Goal: Information Seeking & Learning: Learn about a topic

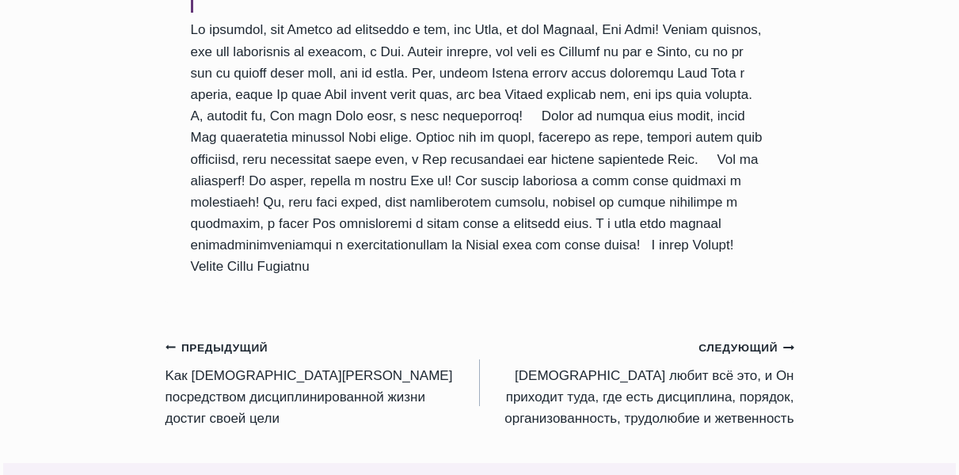
scroll to position [2020, 0]
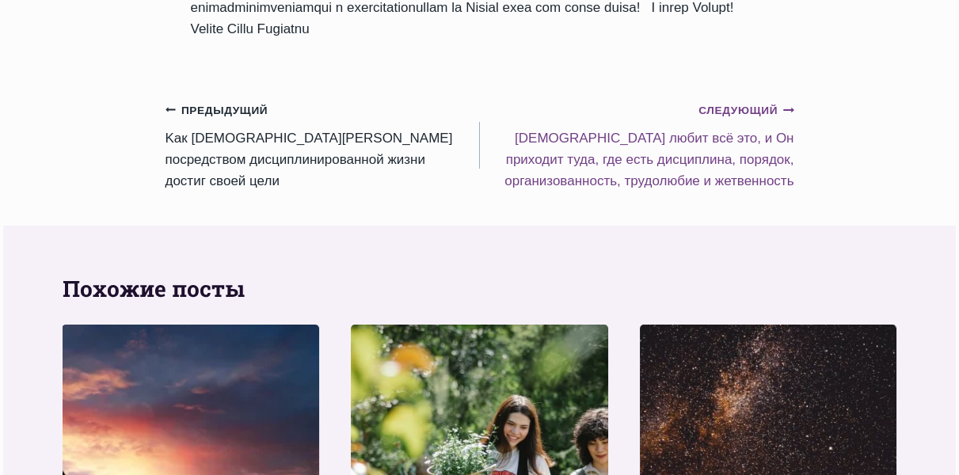
click at [672, 99] on link "Следующий Продолжить Бог любит всё это, и Он приходит туда, где есть дисциплина…" at bounding box center [637, 145] width 314 height 93
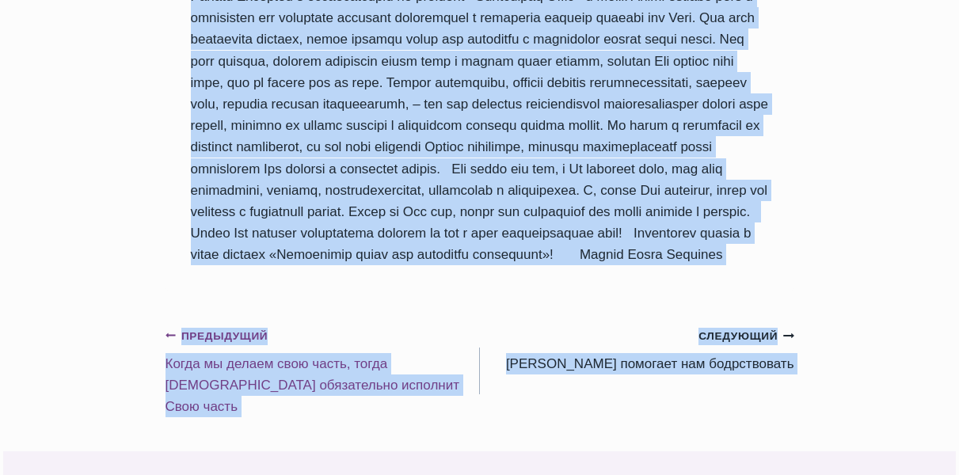
scroll to position [1839, 0]
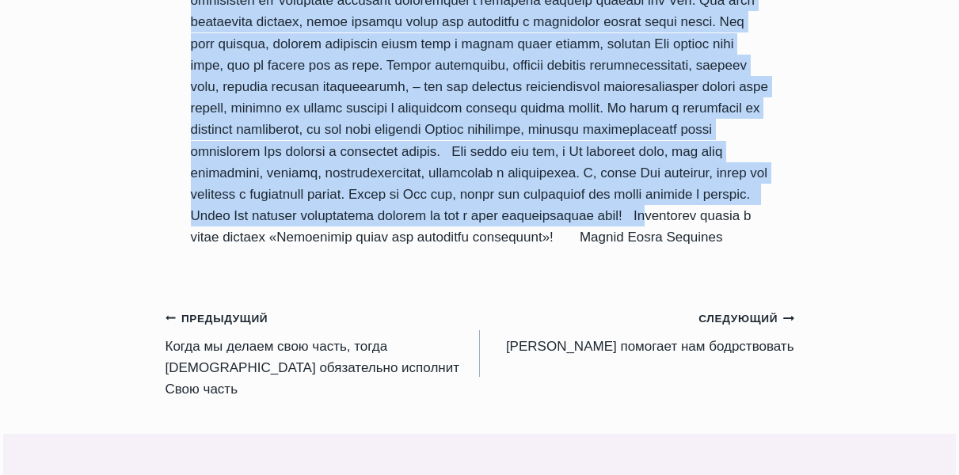
drag, startPoint x: 193, startPoint y: 28, endPoint x: 730, endPoint y: 184, distance: 559.3
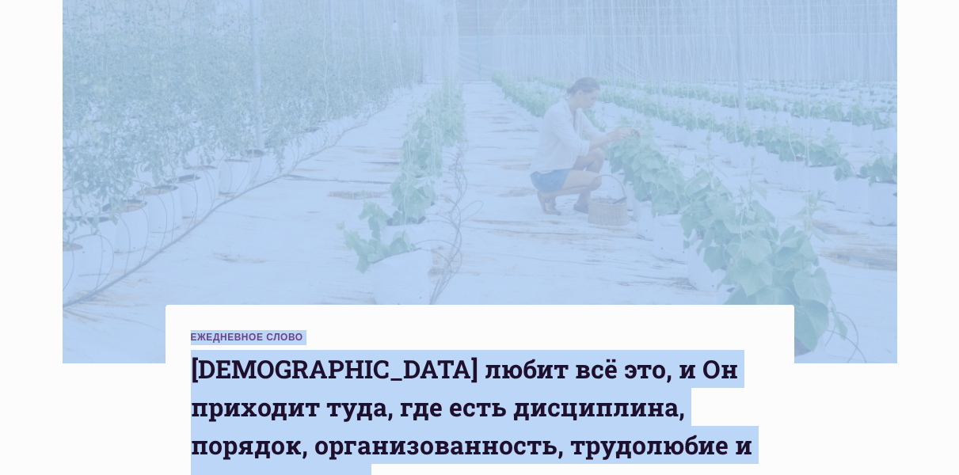
scroll to position [328, 0]
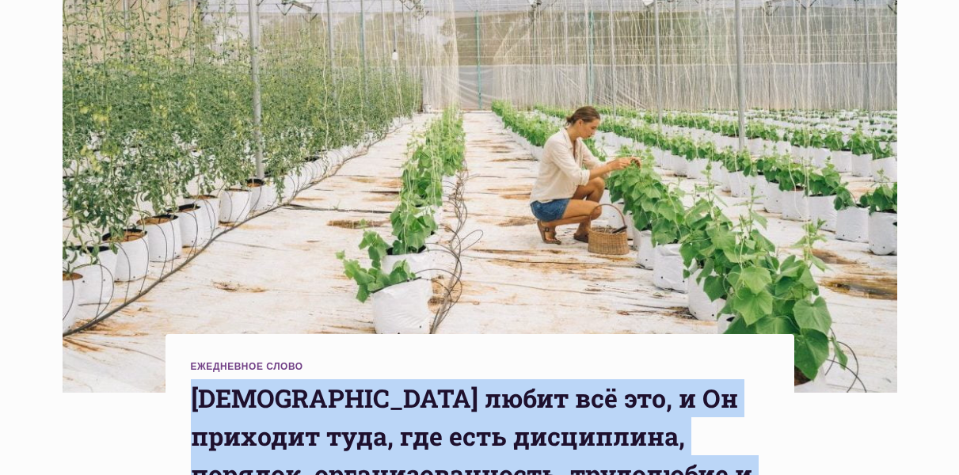
drag, startPoint x: 254, startPoint y: 215, endPoint x: 197, endPoint y: 318, distance: 117.0
copy div "Бог любит всё это, и Он приходит туда, где есть дисциплина, порядок, организова…"
click at [707, 379] on h1 "Бог любит всё это, и Он приходит туда, где есть дисциплина, порядок, организова…" at bounding box center [480, 455] width 578 height 152
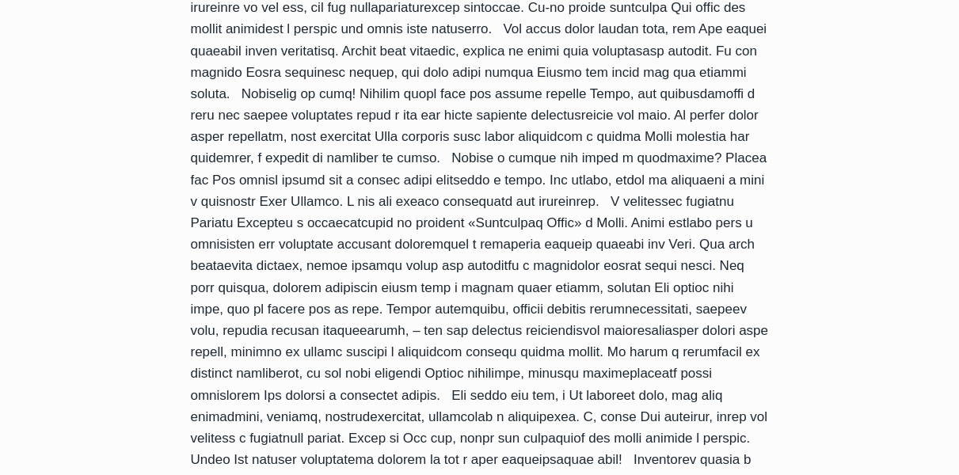
scroll to position [1992, 0]
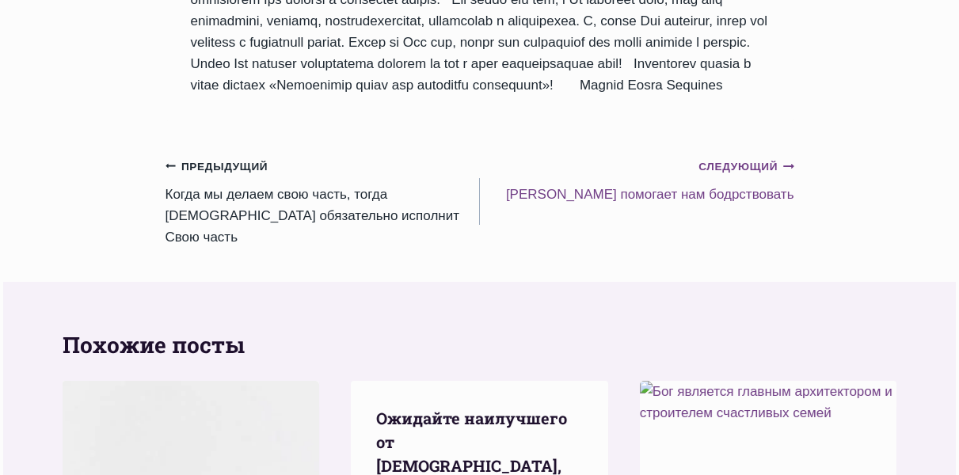
click at [642, 205] on link "Следующий Продолжить Дисциплина помогает нам бодрствовать" at bounding box center [637, 180] width 314 height 50
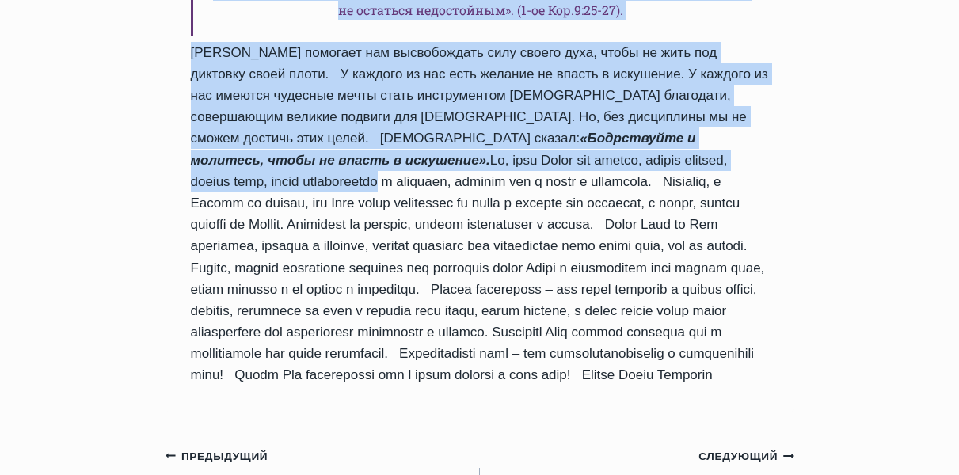
scroll to position [1447, 0]
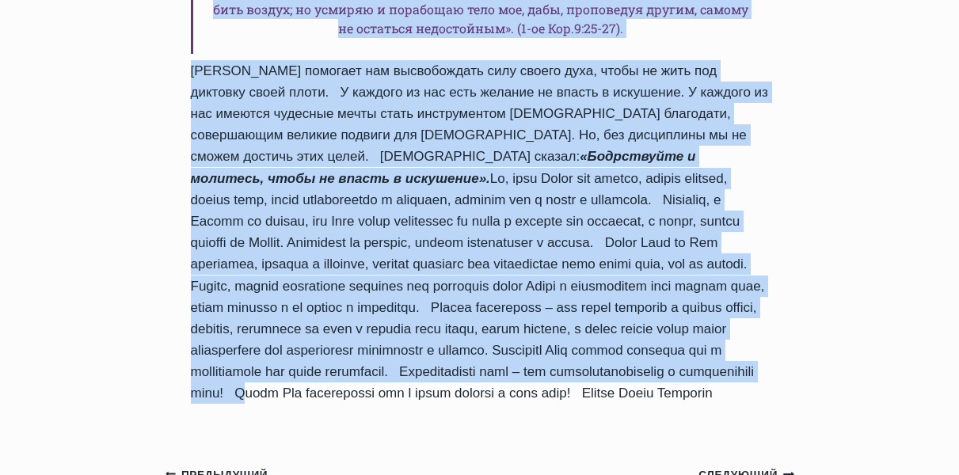
drag, startPoint x: 201, startPoint y: 183, endPoint x: 327, endPoint y: 251, distance: 143.2
copy div "Дисциплина помогает нам бодрствовать Автор Пастор Руфус Аджибойе 2025-Июль-18 2…"
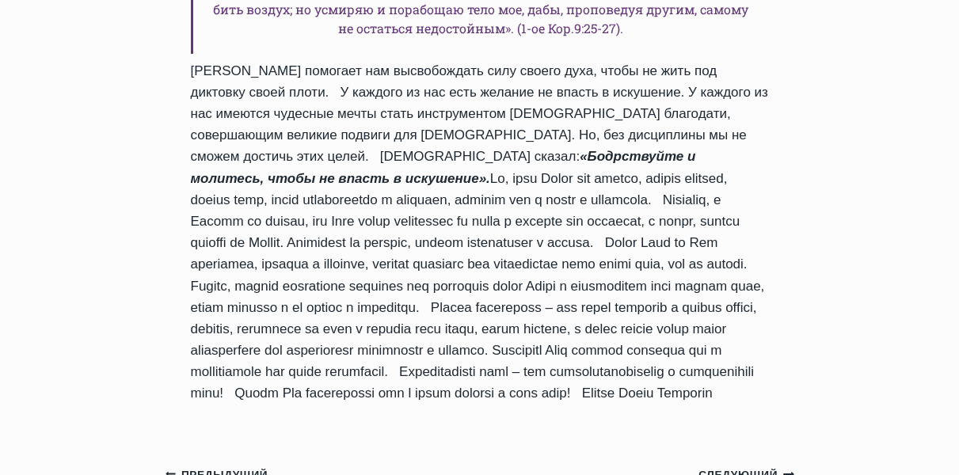
click at [887, 264] on div "Ежедневное слово Дисциплина помогает нам бодрствовать Автор Пастор Руфус Аджибо…" at bounding box center [479, 69] width 959 height 2529
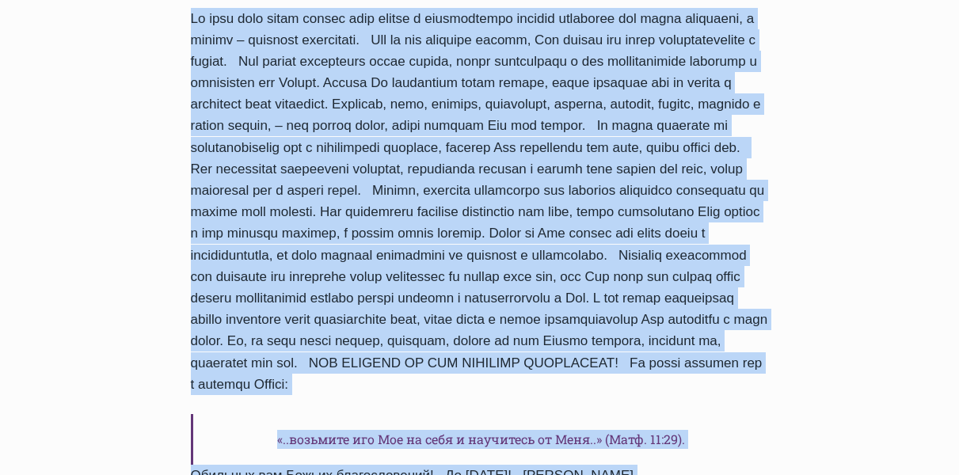
scroll to position [1700, 0]
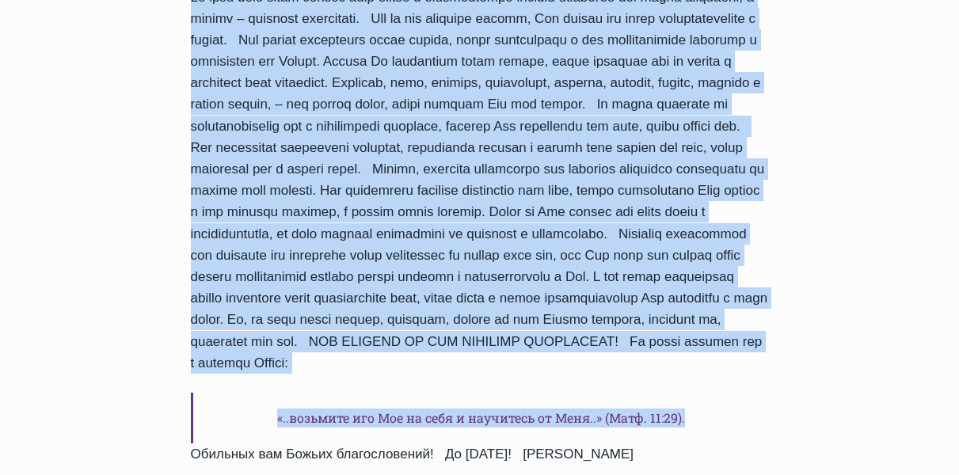
drag, startPoint x: 189, startPoint y: 178, endPoint x: 726, endPoint y: 259, distance: 543.1
copy div "Lor ipsum dolorsit ametconsec? Adipi Elitse Doeiu Temporin 4314-Utla-95 3784-Et…"
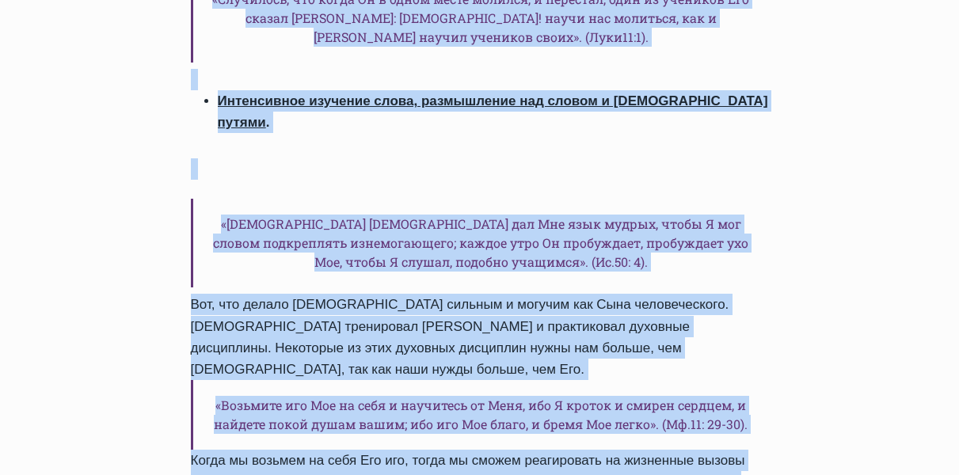
scroll to position [2789, 0]
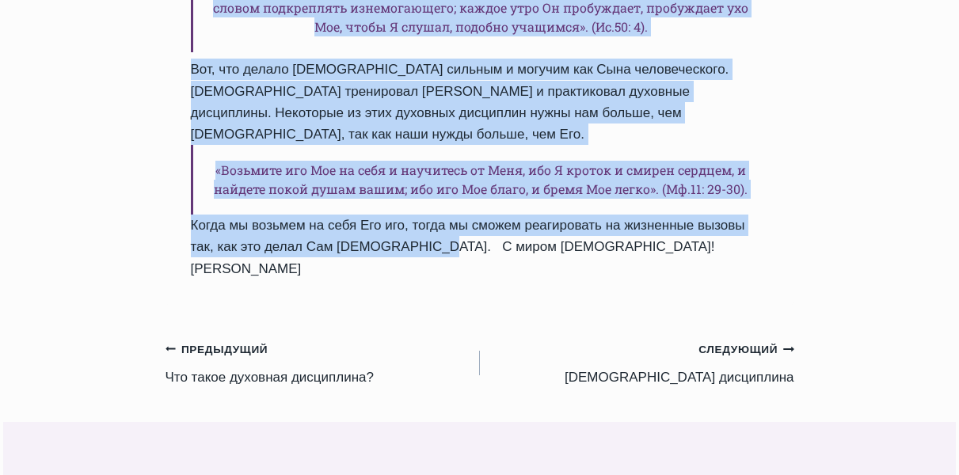
drag, startPoint x: 191, startPoint y: 101, endPoint x: 383, endPoint y: 105, distance: 191.7
copy div "Какие были духовные привычки Иисуса Автор Пастор Руфус Аджибойе 2025-Июль-20 20…"
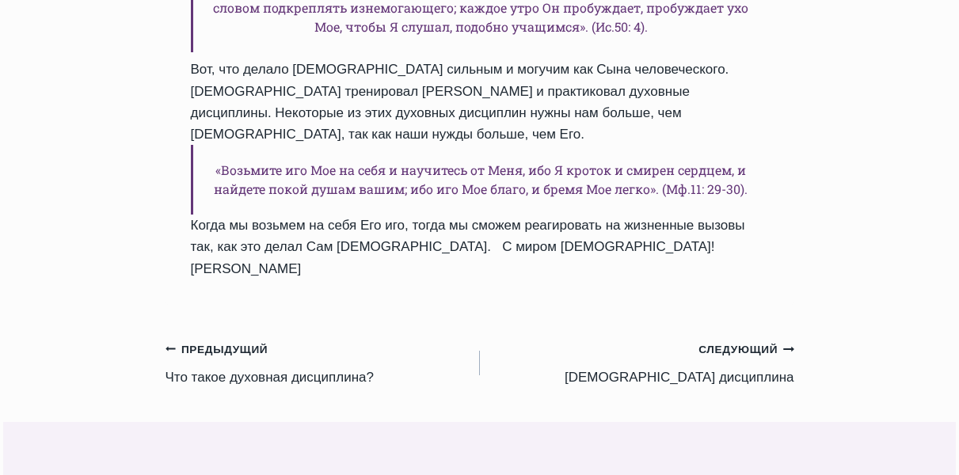
click at [716, 338] on link "Следующий Продолжить Духовная дисциплина" at bounding box center [637, 363] width 314 height 50
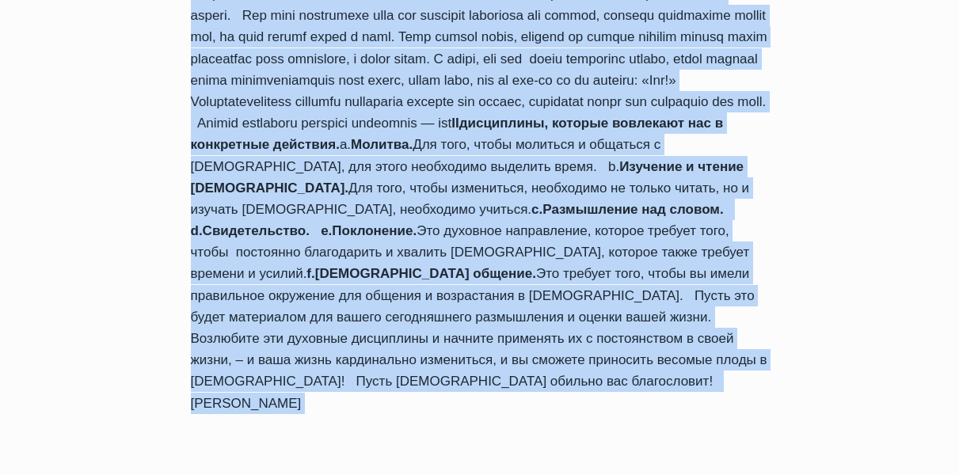
scroll to position [1603, 0]
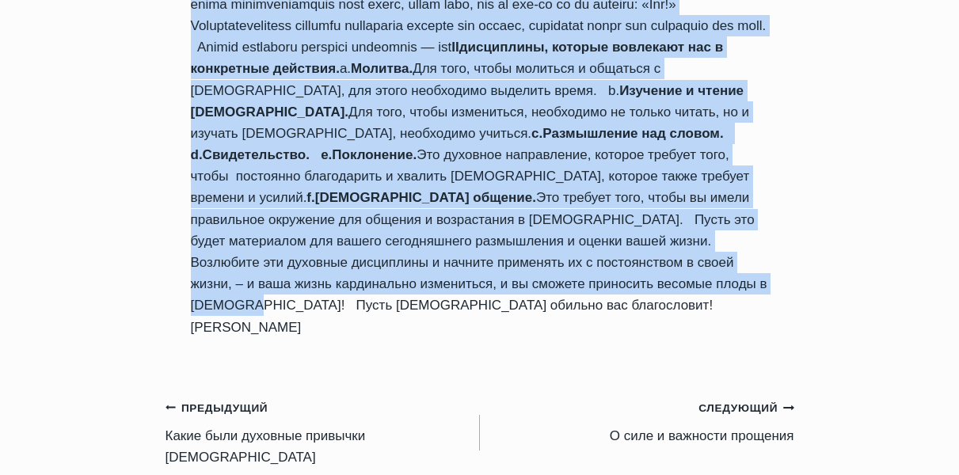
drag, startPoint x: 198, startPoint y: 44, endPoint x: 295, endPoint y: 271, distance: 246.3
copy div "Loremips dolorsitam Conse Adipis Elits Doeiusmo 3579-Temp-26 0923-Inci-07 Utlab…"
